Goal: Task Accomplishment & Management: Manage account settings

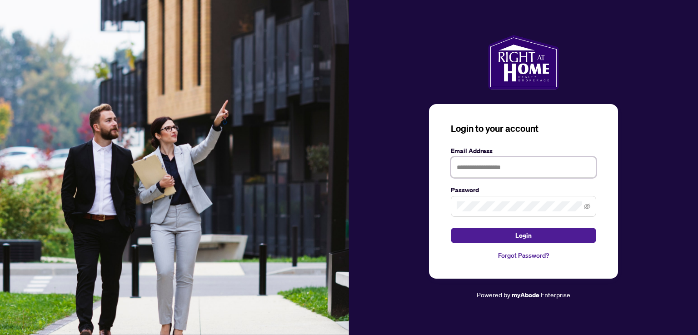
click at [492, 166] on input "text" at bounding box center [523, 167] width 145 height 21
type input "**********"
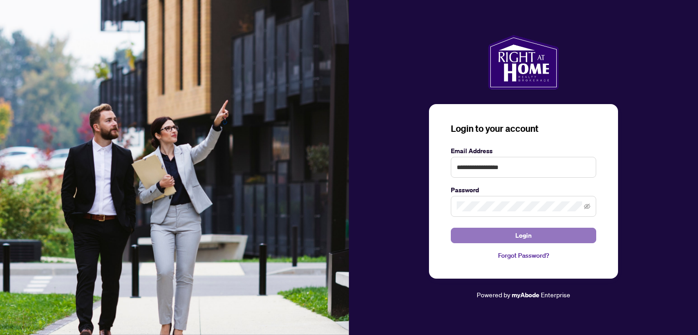
click at [498, 229] on button "Login" at bounding box center [523, 235] width 145 height 15
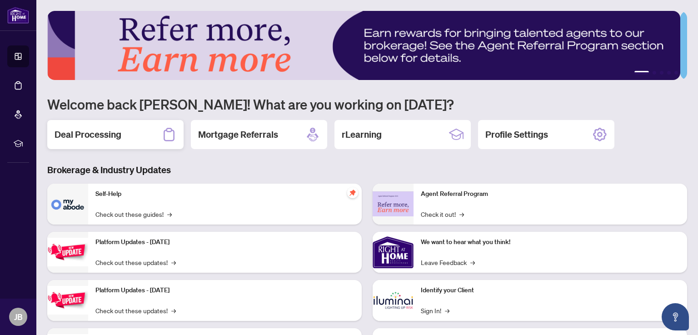
click at [107, 134] on h2 "Deal Processing" at bounding box center [88, 134] width 67 height 13
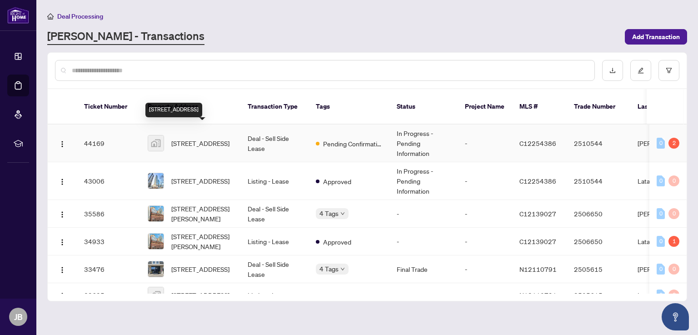
click at [221, 138] on span "[STREET_ADDRESS]" at bounding box center [200, 143] width 58 height 10
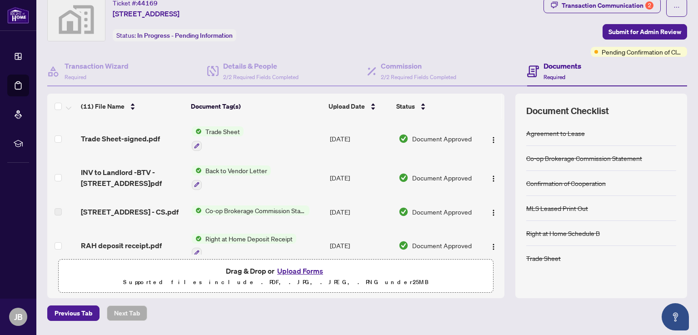
scroll to position [28, 0]
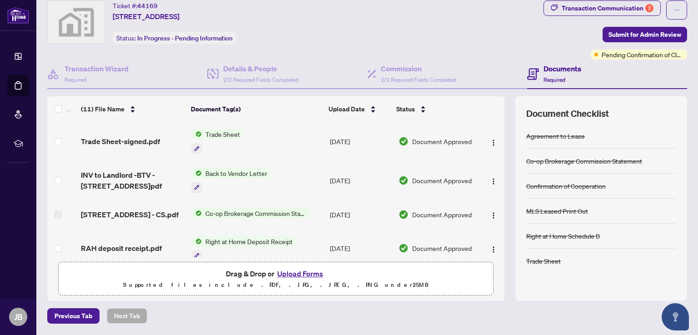
click at [567, 66] on h4 "Documents" at bounding box center [563, 68] width 38 height 11
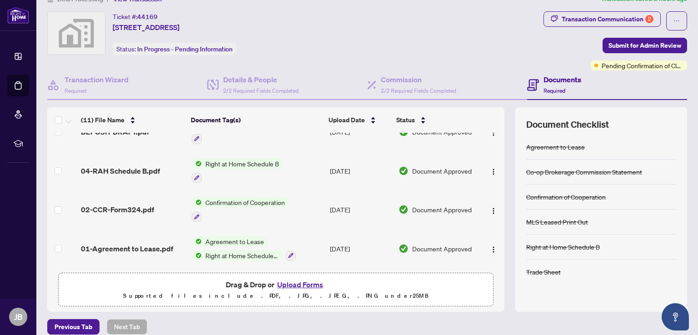
scroll to position [0, 0]
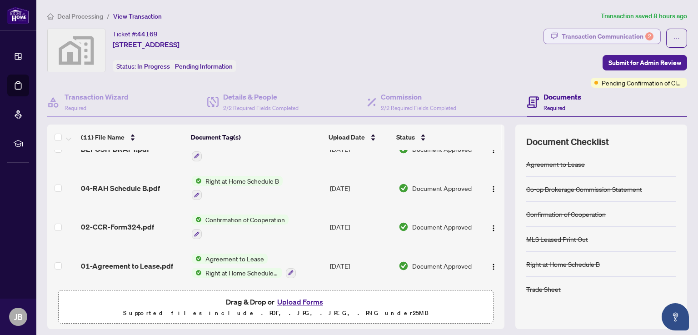
click at [610, 37] on div "Transaction Communication 2" at bounding box center [608, 36] width 92 height 15
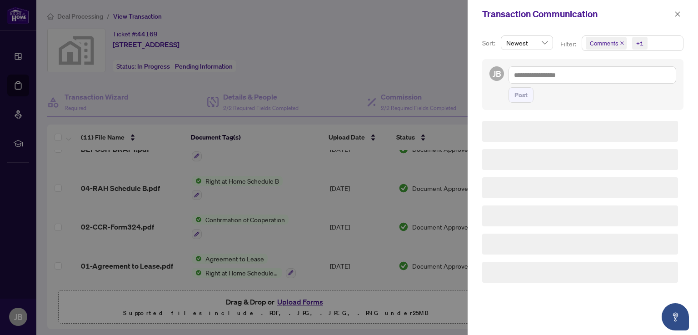
click at [610, 37] on span "Comments" at bounding box center [606, 43] width 41 height 13
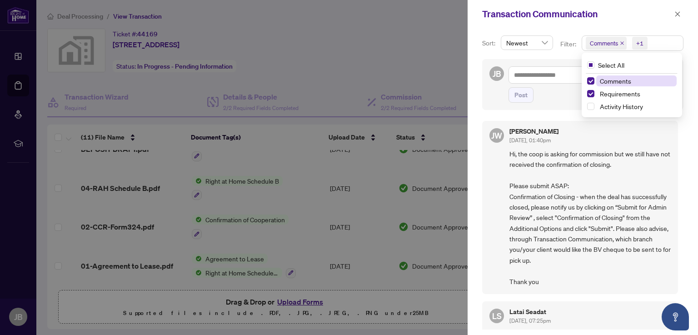
click at [434, 78] on div at bounding box center [349, 167] width 698 height 335
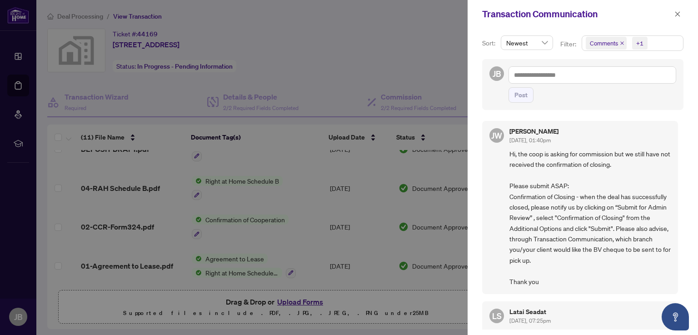
drag, startPoint x: 677, startPoint y: 137, endPoint x: 674, endPoint y: 173, distance: 36.6
click at [674, 173] on div "JW Jackie Wu Aug/15/2025, 01:40pm Hi, the coop is asking for commission but we …" at bounding box center [582, 222] width 201 height 214
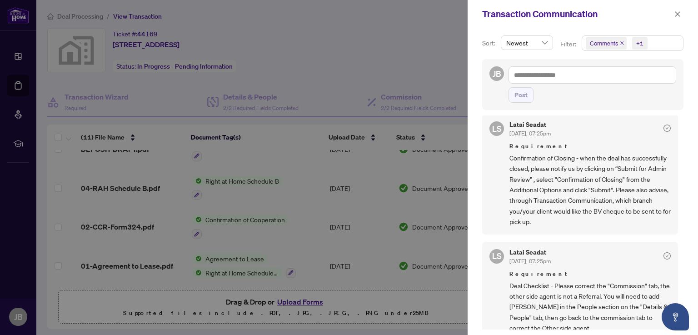
drag, startPoint x: 679, startPoint y: 267, endPoint x: 664, endPoint y: 286, distance: 24.3
click at [664, 286] on span "Deal Checklist - Please correct the "Commission" tab, the other side agent is n…" at bounding box center [590, 307] width 161 height 53
click at [678, 13] on icon "close" at bounding box center [678, 13] width 5 height 5
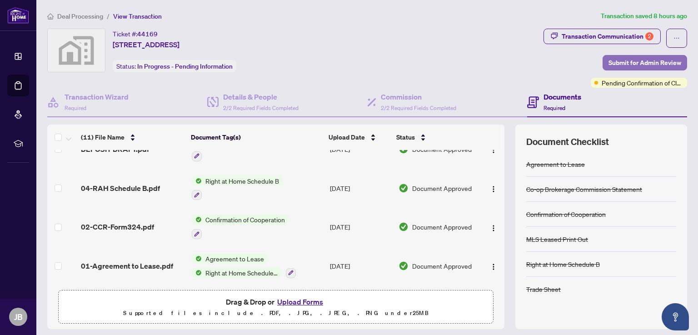
click at [647, 64] on span "Submit for Admin Review" at bounding box center [645, 62] width 73 height 15
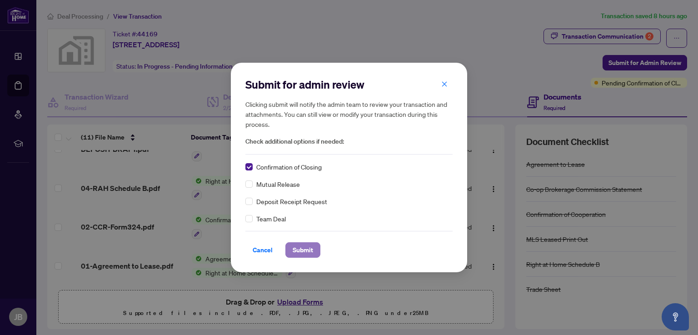
click at [297, 249] on span "Submit" at bounding box center [303, 250] width 20 height 15
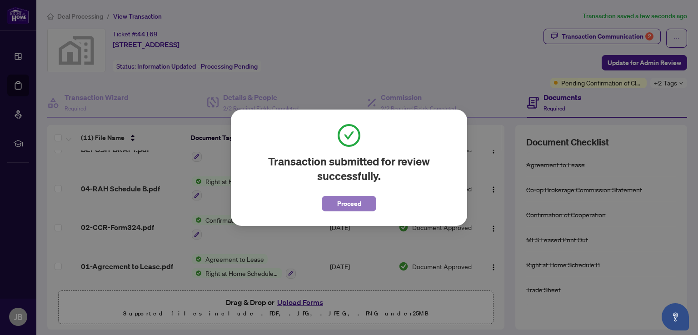
click at [350, 199] on span "Proceed" at bounding box center [349, 203] width 24 height 15
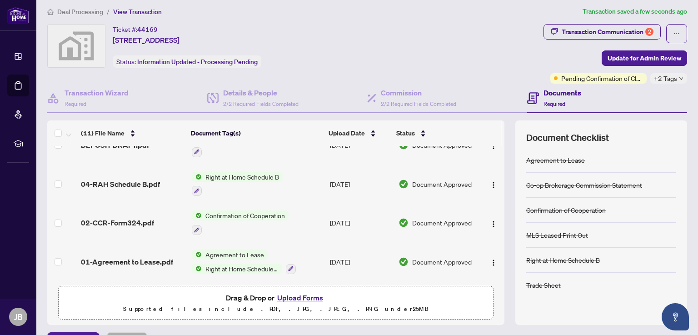
scroll to position [59, 0]
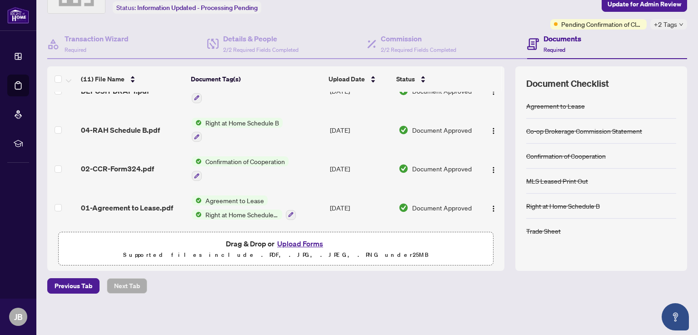
click at [560, 13] on div "Transaction Communication 2 Update for Admin Review Pending Confirmation of Clo…" at bounding box center [616, 0] width 144 height 60
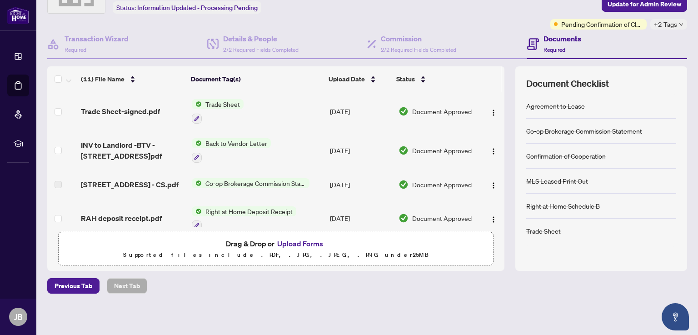
scroll to position [30, 0]
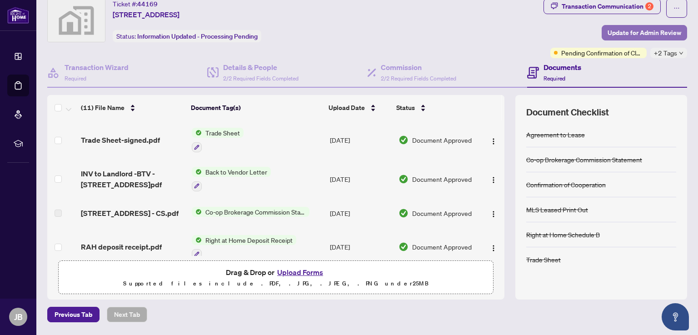
click at [638, 33] on span "Update for Admin Review" at bounding box center [645, 32] width 74 height 15
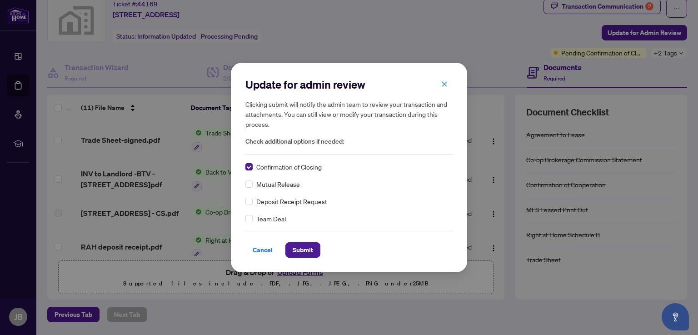
click at [265, 189] on div "Confirmation of Closing Mutual Release Deposit Receipt Request Team Deal" at bounding box center [349, 193] width 207 height 62
click at [301, 249] on span "Submit" at bounding box center [303, 250] width 20 height 15
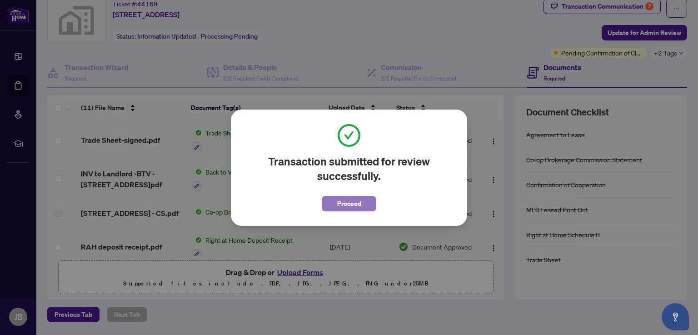
click at [341, 199] on span "Proceed" at bounding box center [349, 203] width 24 height 15
